Goal: Navigation & Orientation: Find specific page/section

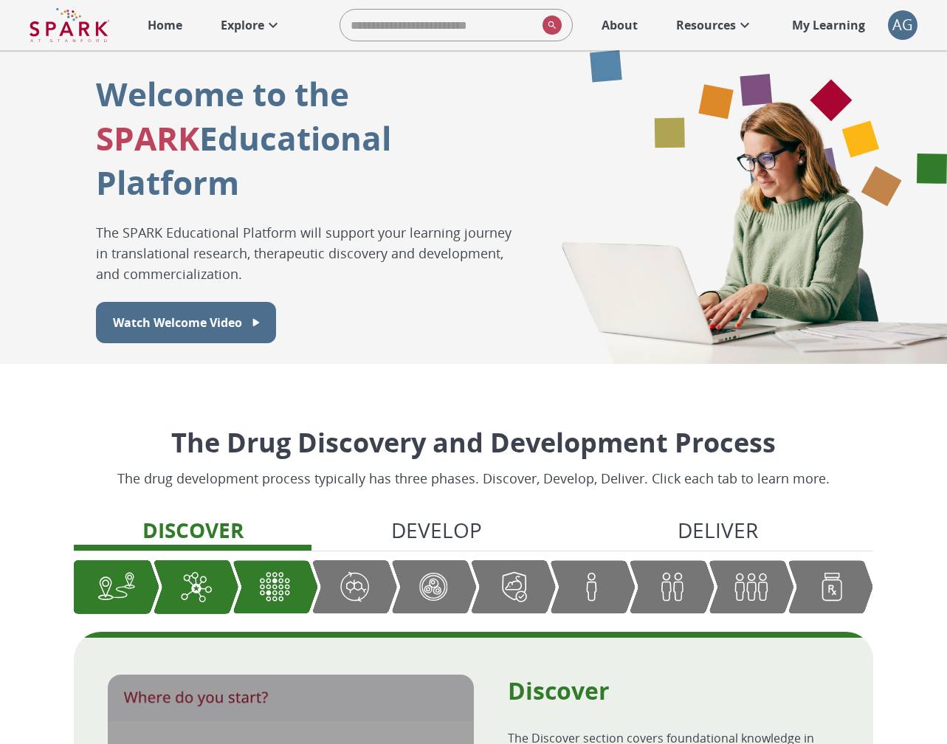
click at [235, 24] on p "Explore" at bounding box center [243, 25] width 44 height 18
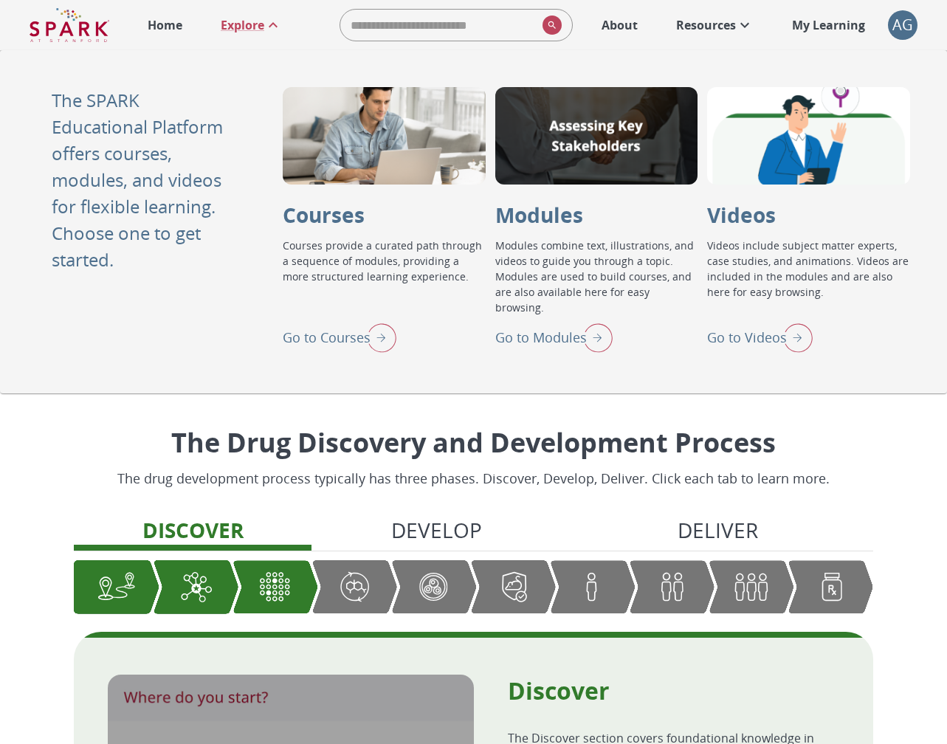
click at [594, 333] on img "Go to Modules" at bounding box center [594, 337] width 37 height 38
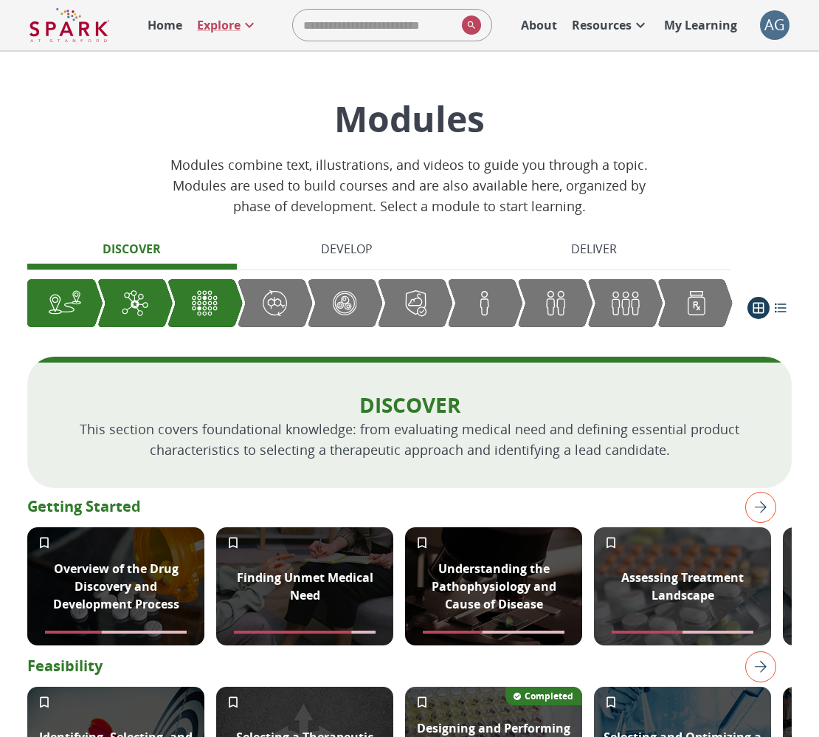
click at [758, 506] on img "right" at bounding box center [760, 507] width 31 height 31
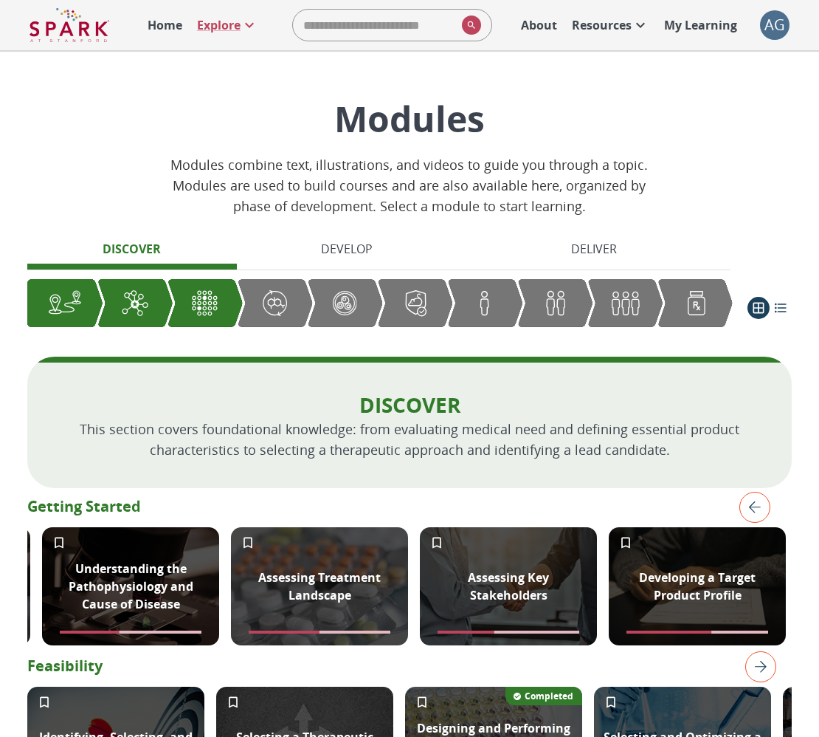
click at [758, 506] on img "left" at bounding box center [755, 507] width 31 height 31
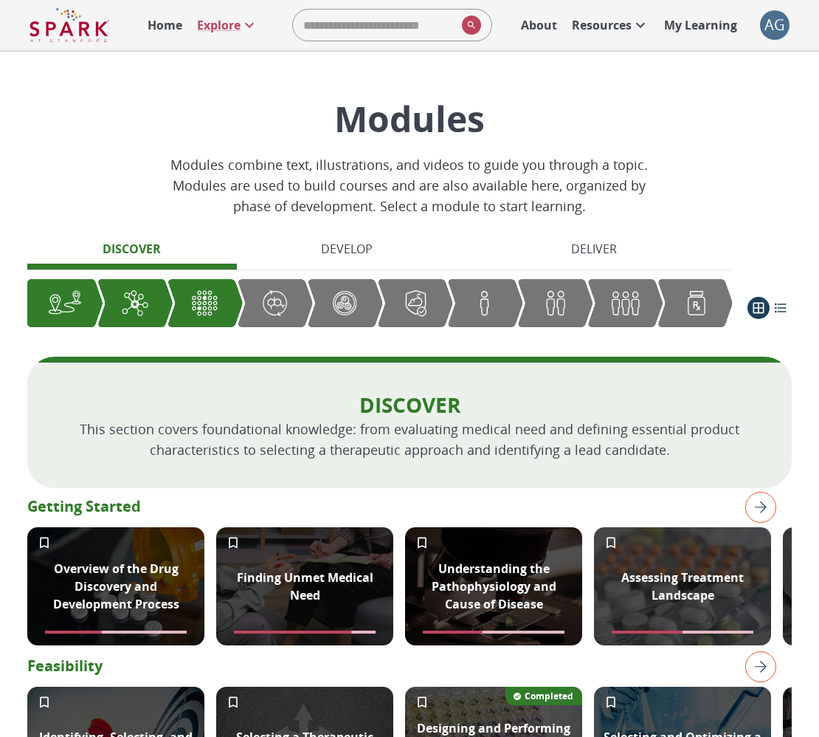
click at [758, 506] on img "right" at bounding box center [760, 507] width 31 height 31
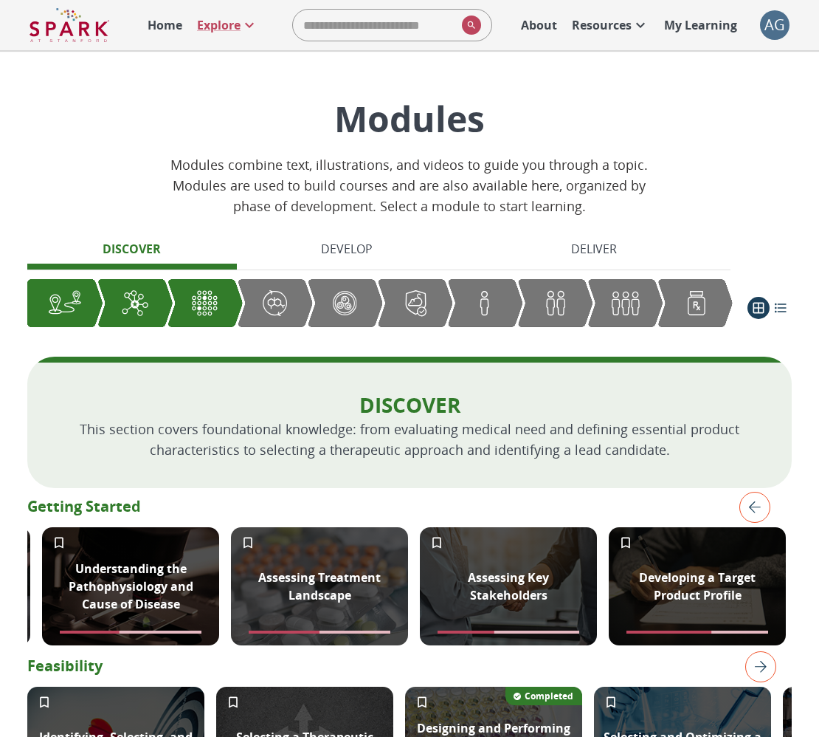
click at [758, 506] on img "left" at bounding box center [755, 507] width 31 height 31
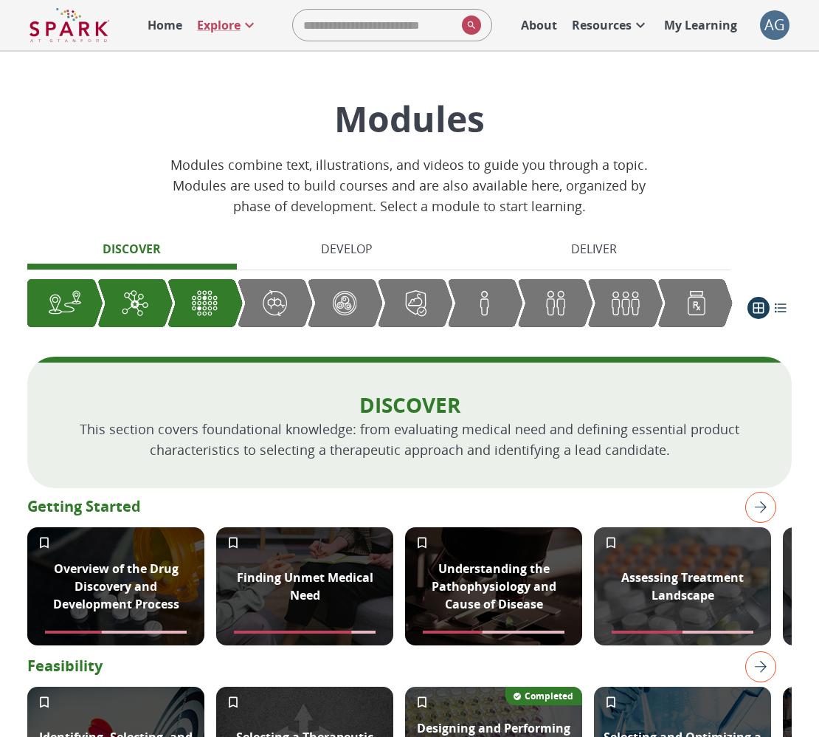
click at [758, 506] on img "right" at bounding box center [760, 507] width 31 height 31
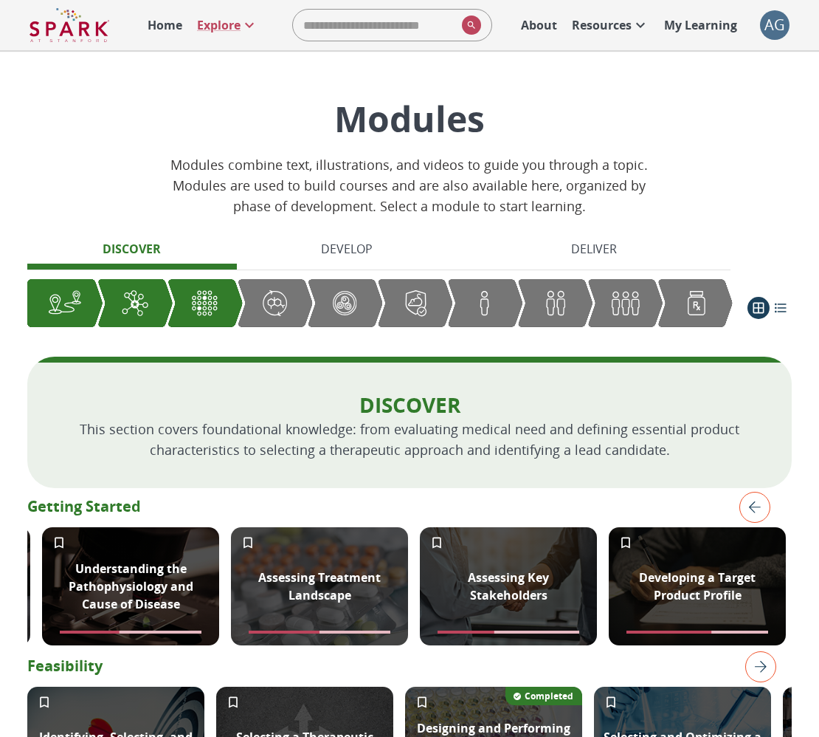
click at [758, 506] on img "left" at bounding box center [755, 507] width 31 height 31
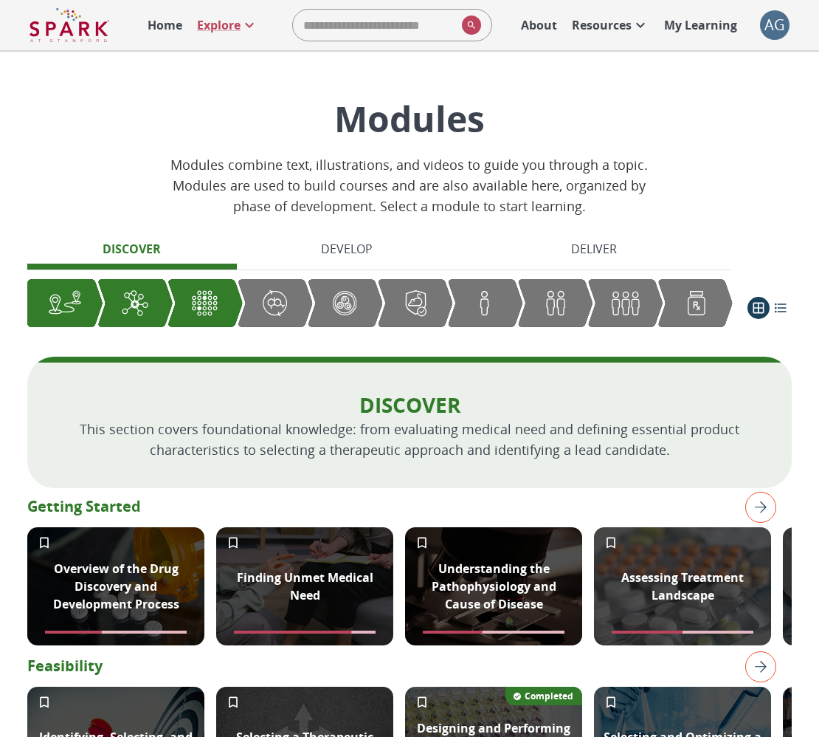
click at [758, 506] on img "right" at bounding box center [760, 507] width 31 height 31
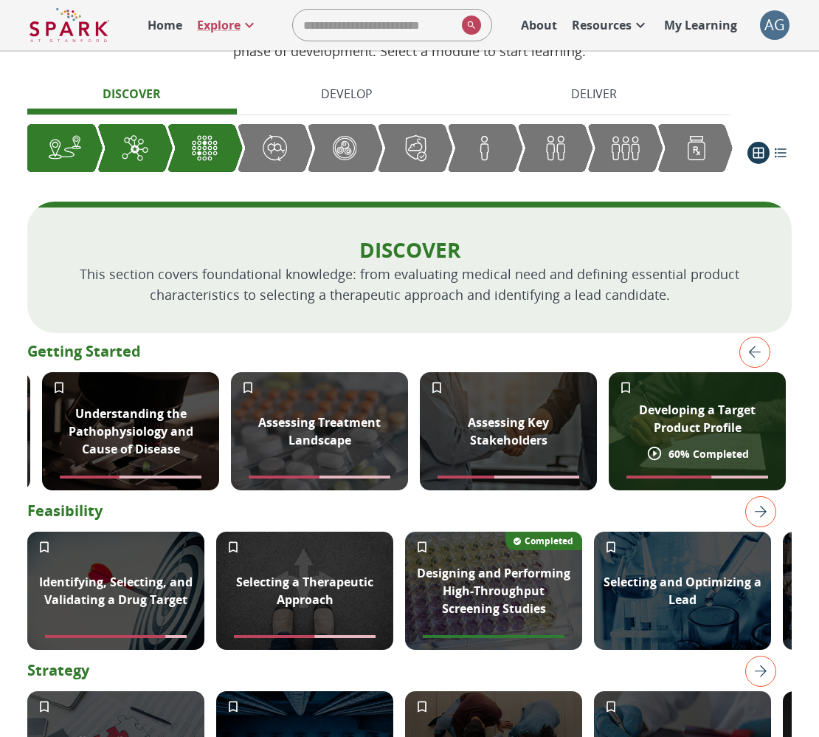
scroll to position [157, 0]
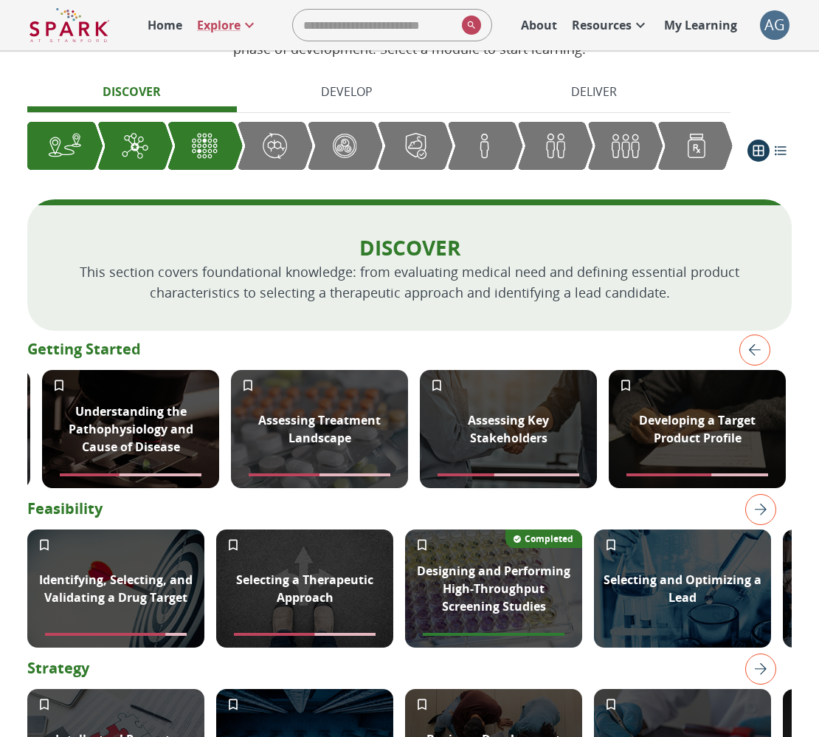
click at [750, 514] on img "right" at bounding box center [760, 509] width 31 height 31
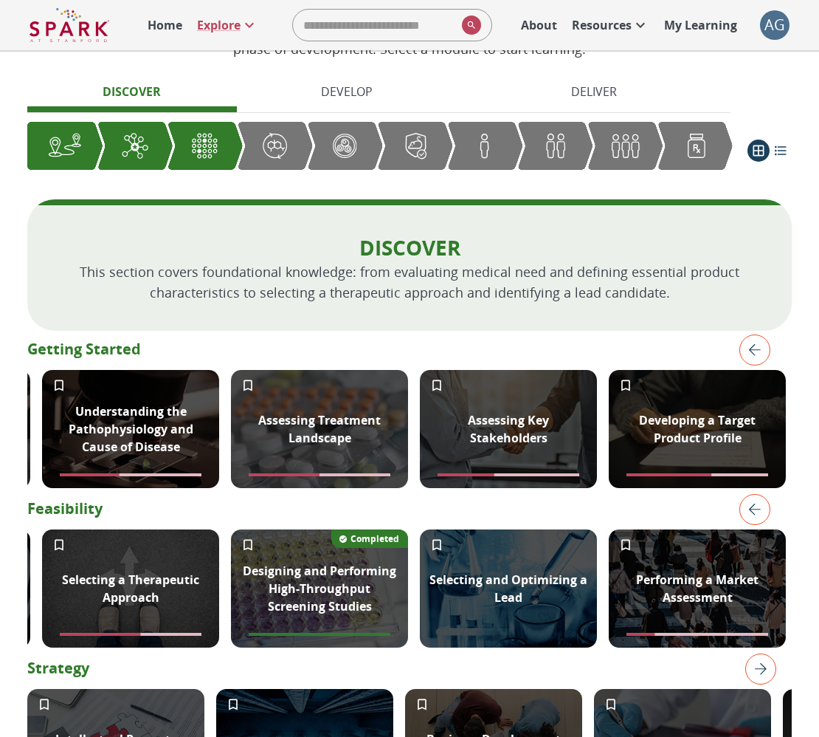
click at [750, 514] on img "left" at bounding box center [755, 509] width 31 height 31
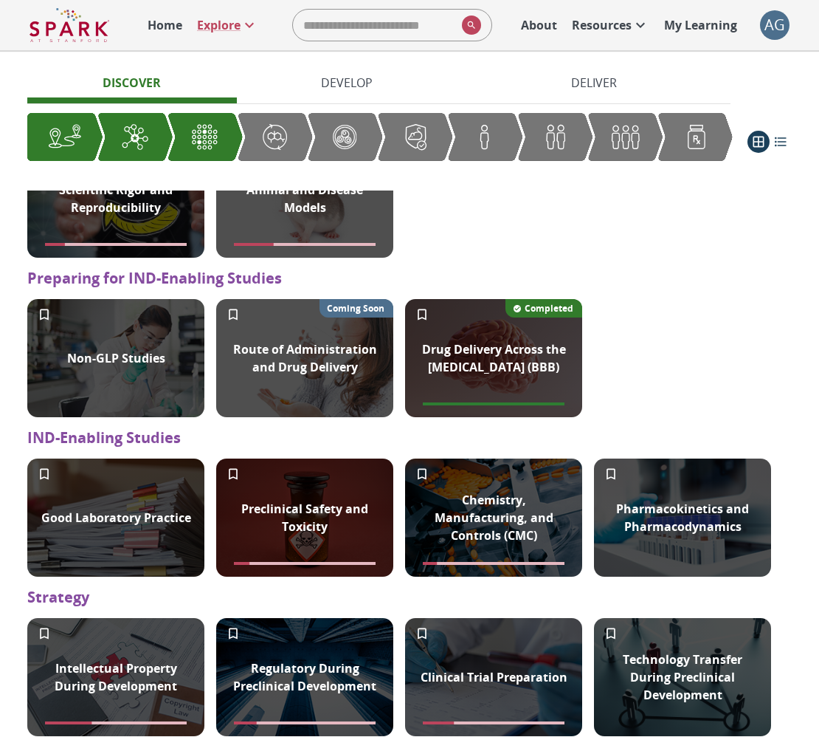
scroll to position [0, 0]
